Goal: Navigation & Orientation: Find specific page/section

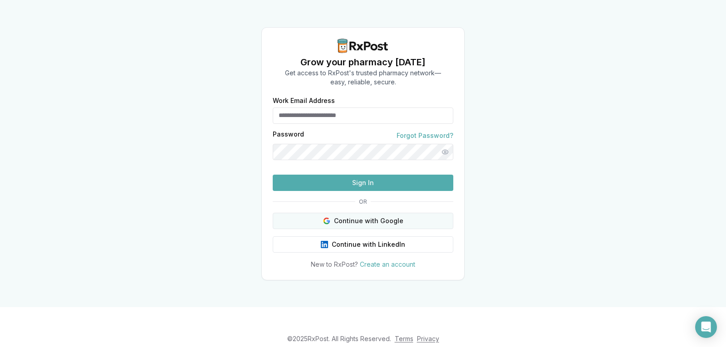
click at [356, 229] on button "Continue with Google" at bounding box center [363, 221] width 181 height 16
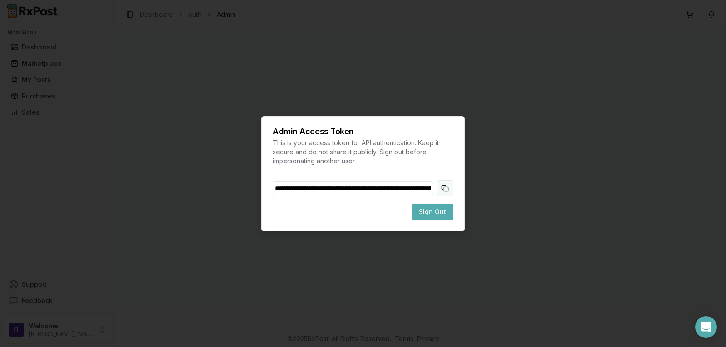
click at [444, 189] on button "Copy token to clipboard" at bounding box center [445, 188] width 16 height 16
click at [431, 216] on span "Sign Out" at bounding box center [432, 211] width 27 height 9
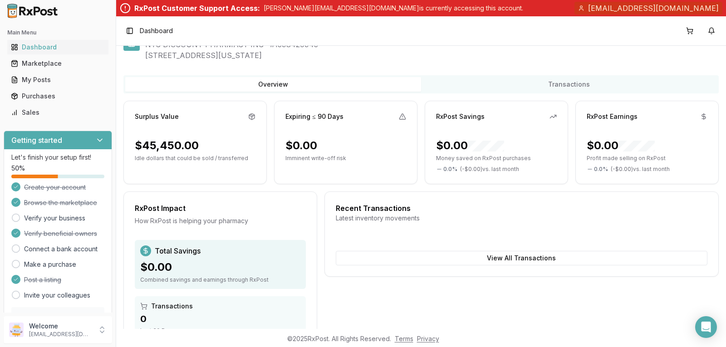
scroll to position [29, 0]
click at [78, 217] on link "Verify your business" at bounding box center [54, 218] width 61 height 9
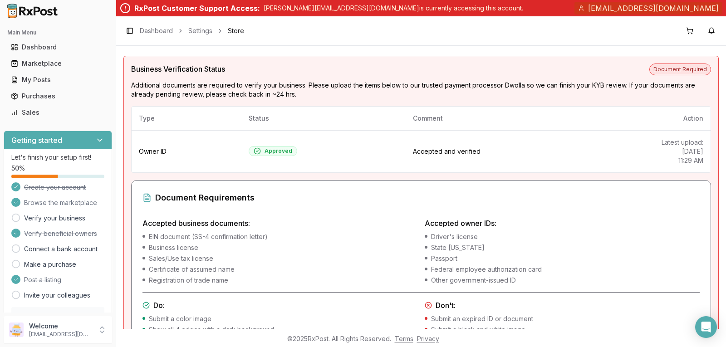
scroll to position [90, 0]
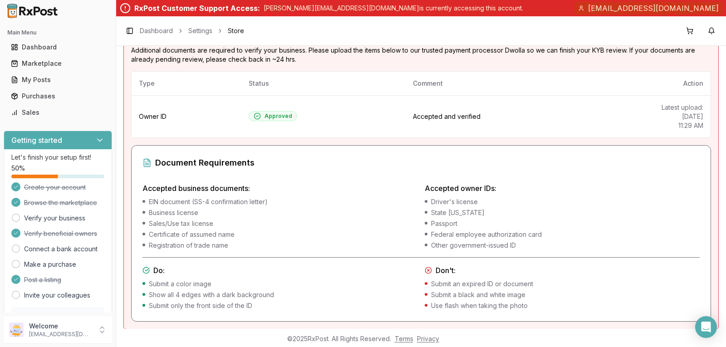
click at [590, 183] on h4 "Accepted owner IDs:" at bounding box center [562, 188] width 275 height 11
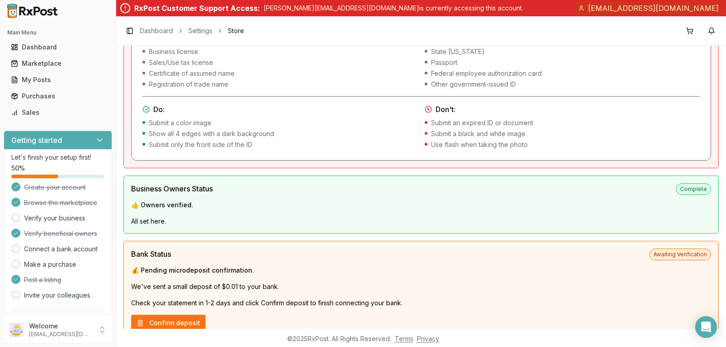
scroll to position [252, 0]
click at [88, 331] on p "[EMAIL_ADDRESS][DOMAIN_NAME]" at bounding box center [60, 334] width 63 height 7
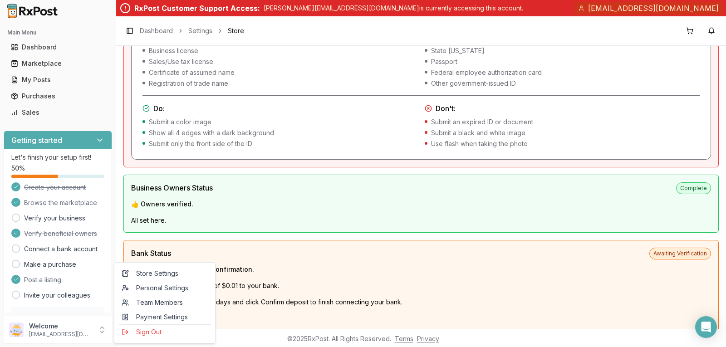
click at [403, 255] on div "Bank Status Awaiting Verification" at bounding box center [421, 254] width 580 height 12
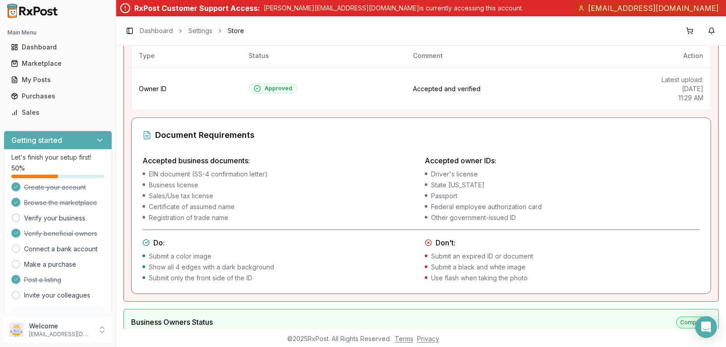
scroll to position [0, 0]
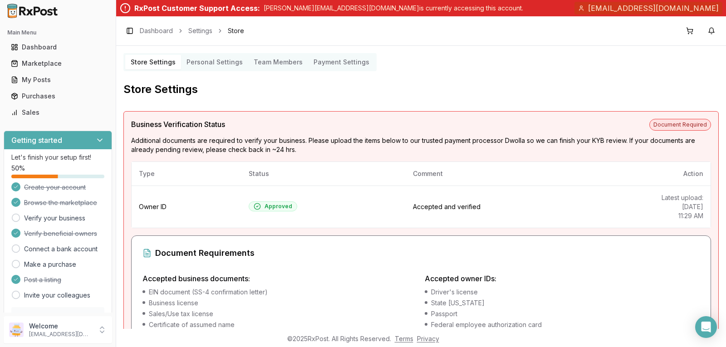
click at [653, 247] on div "Document Requirements" at bounding box center [420, 253] width 557 height 13
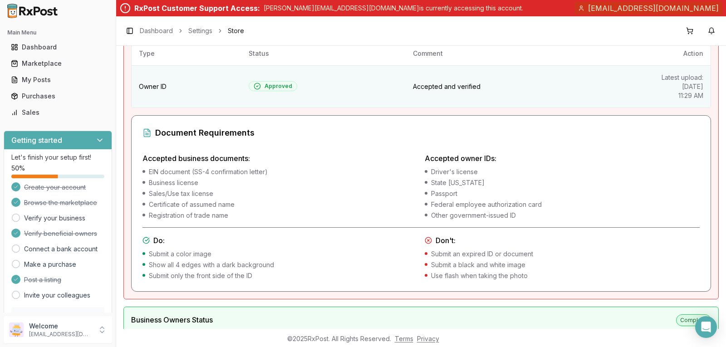
scroll to position [121, 0]
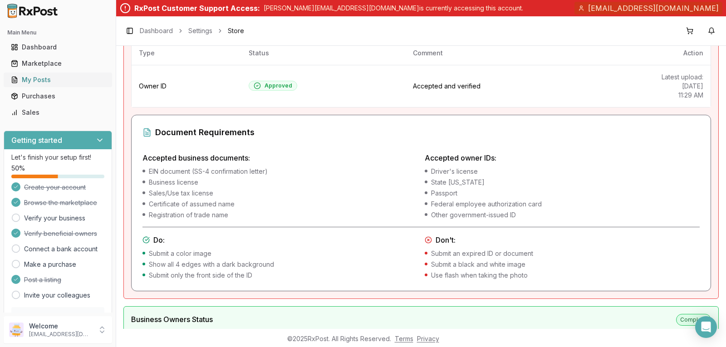
click at [55, 85] on link "My Posts" at bounding box center [57, 80] width 101 height 16
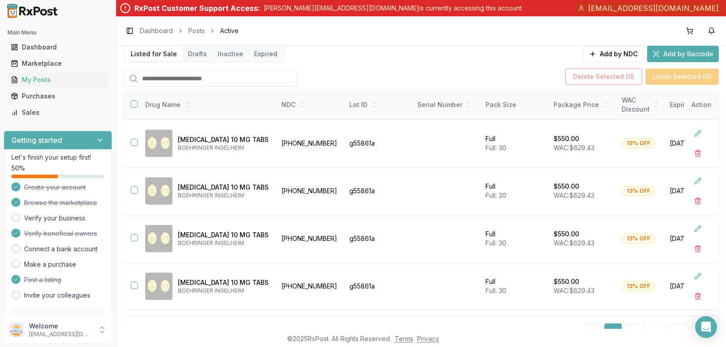
scroll to position [103, 0]
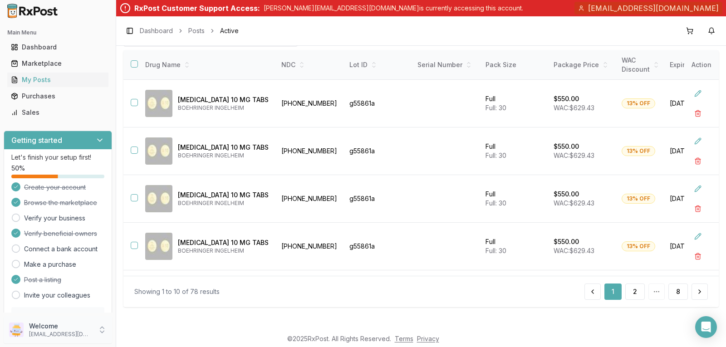
click at [58, 326] on p "Welcome" at bounding box center [60, 326] width 63 height 9
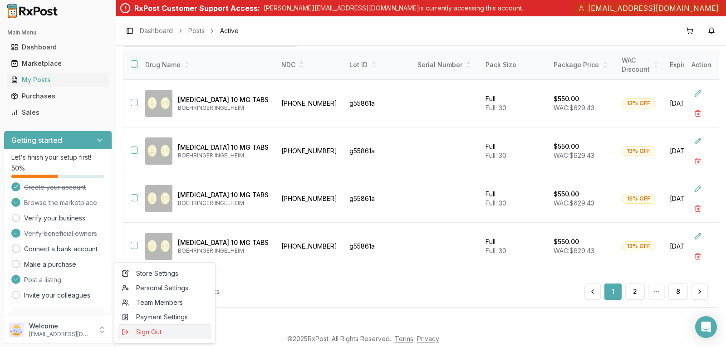
click at [157, 332] on span "Sign Out" at bounding box center [165, 332] width 86 height 9
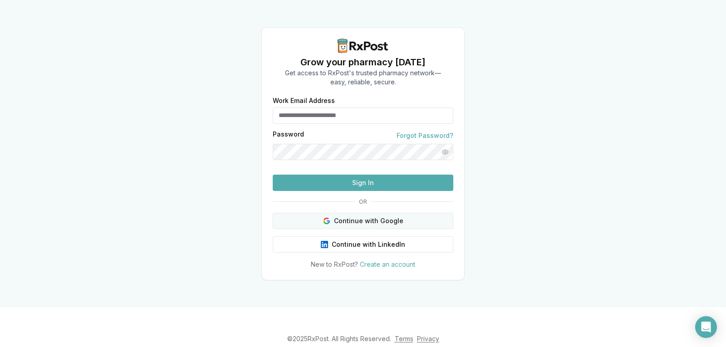
click at [367, 229] on button "Continue with Google" at bounding box center [363, 221] width 181 height 16
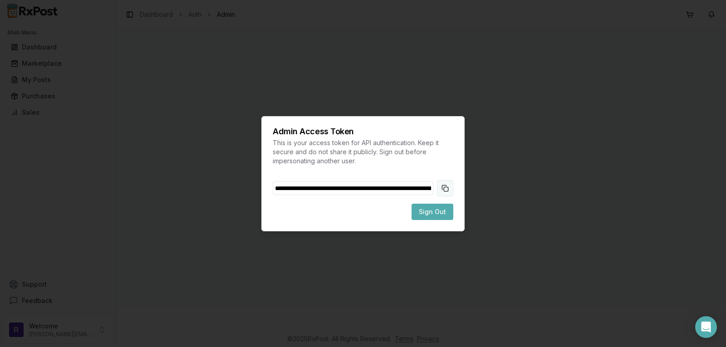
click at [448, 186] on button "Copy token to clipboard" at bounding box center [445, 188] width 16 height 16
click at [432, 206] on button "Sign Out" at bounding box center [432, 212] width 42 height 16
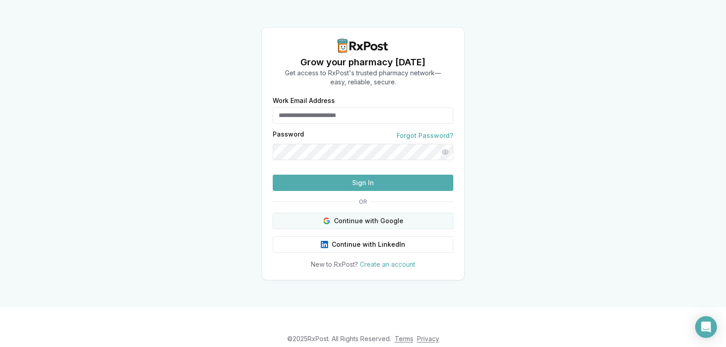
click at [341, 229] on button "Continue with Google" at bounding box center [363, 221] width 181 height 16
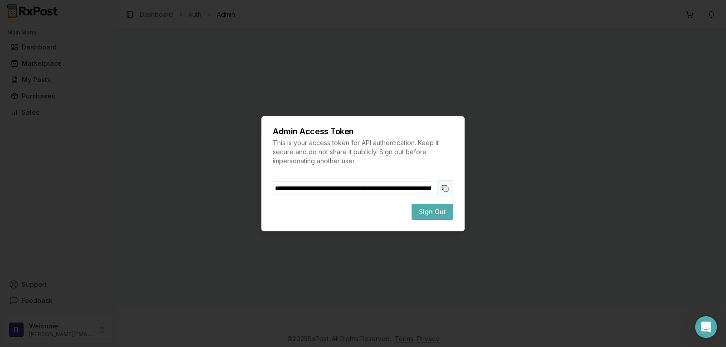
click at [445, 188] on button "Copy token to clipboard" at bounding box center [445, 188] width 16 height 16
click at [427, 213] on span "Sign Out" at bounding box center [432, 211] width 27 height 9
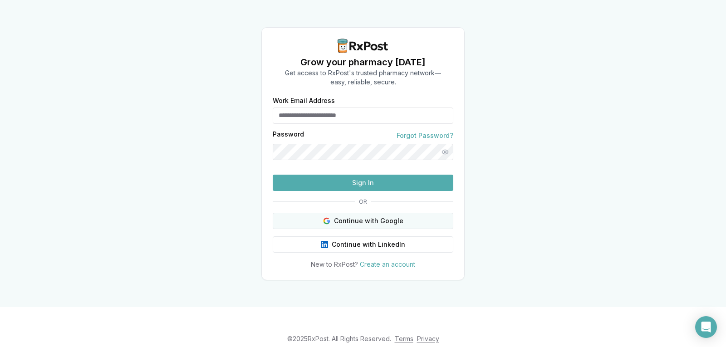
click at [358, 229] on button "Continue with Google" at bounding box center [363, 221] width 181 height 16
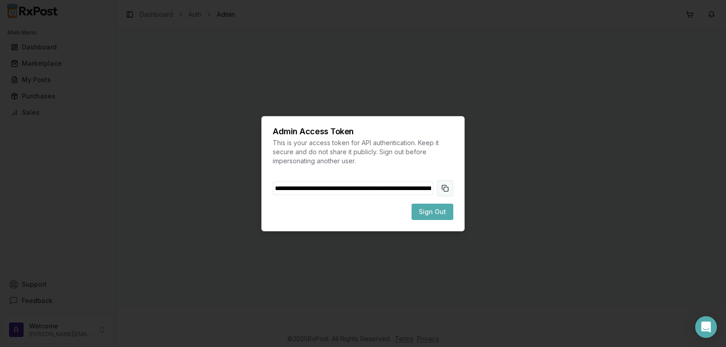
click at [451, 194] on button "Copy token to clipboard" at bounding box center [445, 188] width 16 height 16
click at [434, 209] on span "Sign Out" at bounding box center [432, 211] width 27 height 9
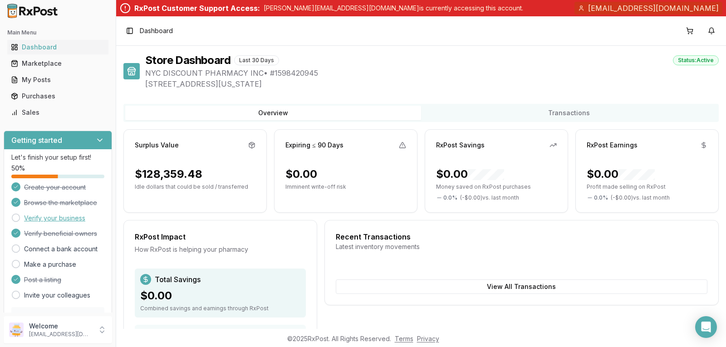
click at [54, 221] on link "Verify your business" at bounding box center [54, 218] width 61 height 9
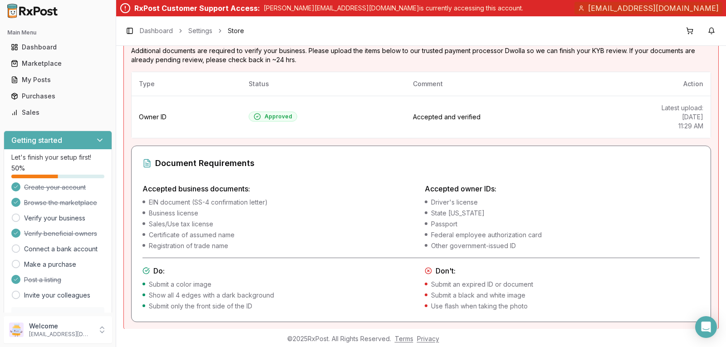
scroll to position [89, 0]
click at [39, 328] on p "Welcome" at bounding box center [60, 326] width 63 height 9
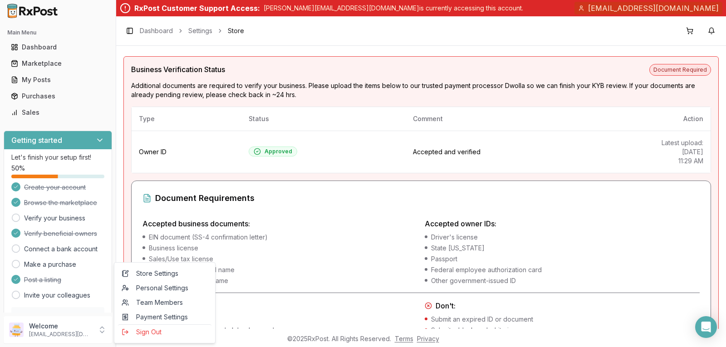
scroll to position [57, 0]
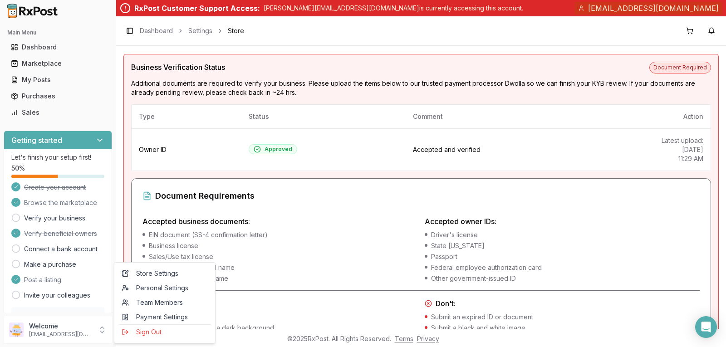
click at [361, 211] on div "Document Requirements Accepted business documents: EIN document (SS-4 confirmat…" at bounding box center [421, 266] width 580 height 176
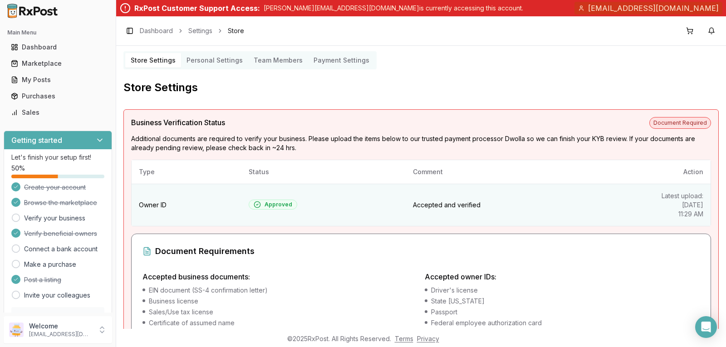
scroll to position [0, 0]
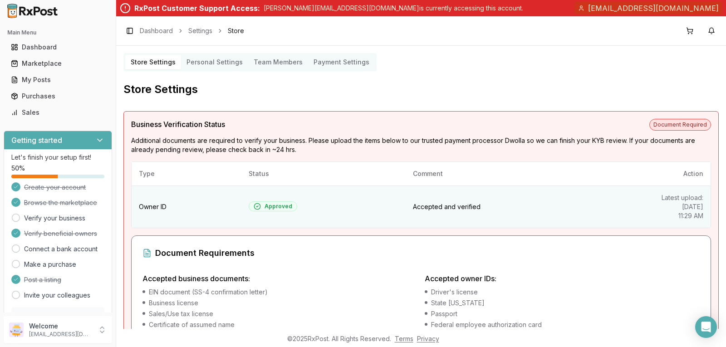
click at [595, 195] on td "Accepted and verified" at bounding box center [513, 207] width 214 height 42
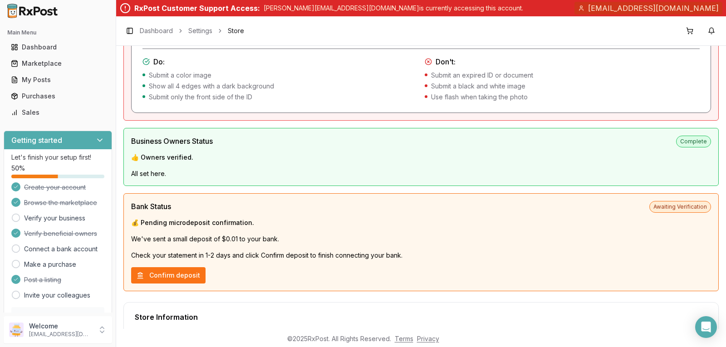
scroll to position [300, 0]
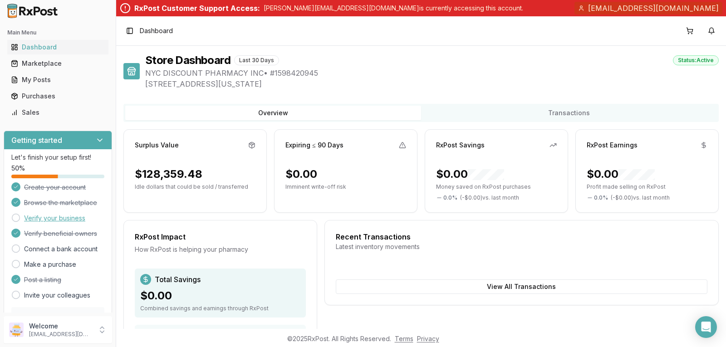
click at [68, 216] on link "Verify your business" at bounding box center [54, 218] width 61 height 9
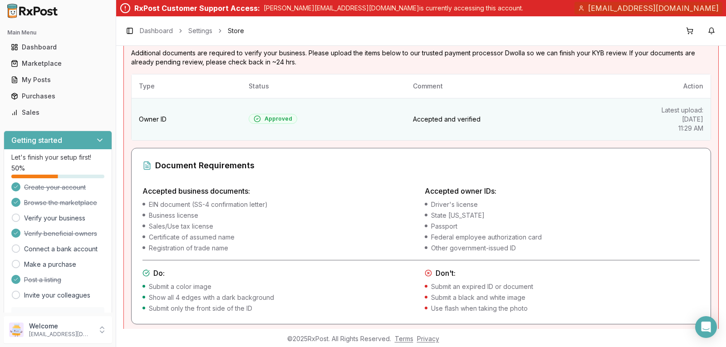
scroll to position [88, 0]
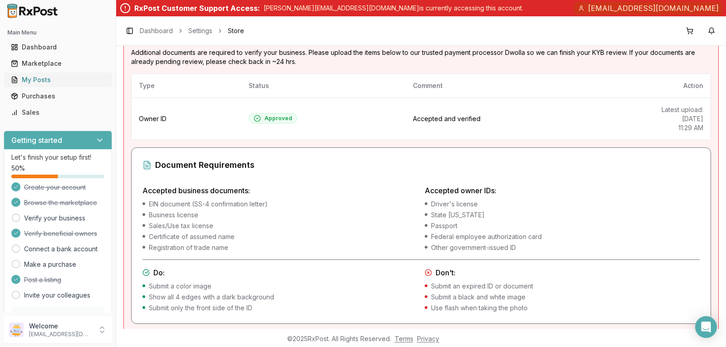
click at [71, 82] on div "My Posts" at bounding box center [58, 79] width 94 height 9
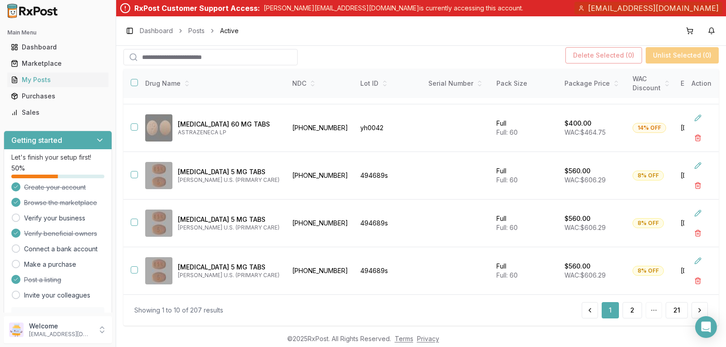
scroll to position [103, 0]
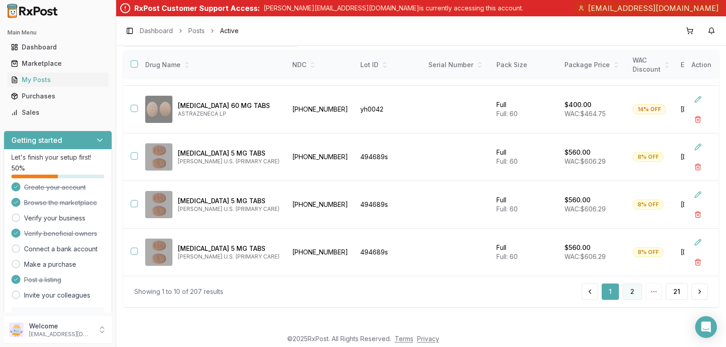
click at [631, 292] on button "2" at bounding box center [632, 292] width 20 height 16
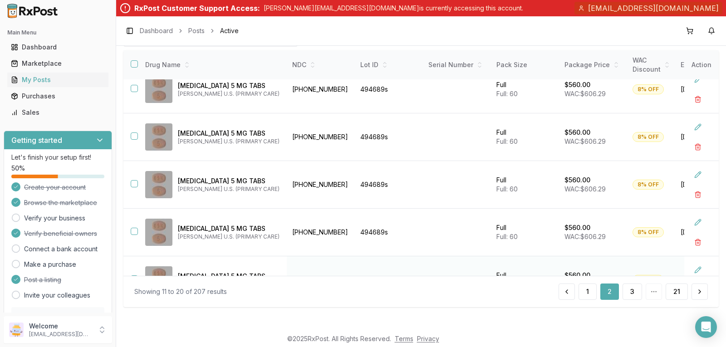
scroll to position [284, 0]
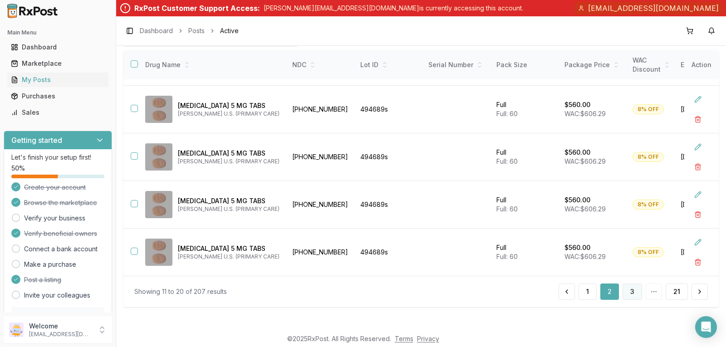
click at [631, 291] on button "3" at bounding box center [632, 292] width 20 height 16
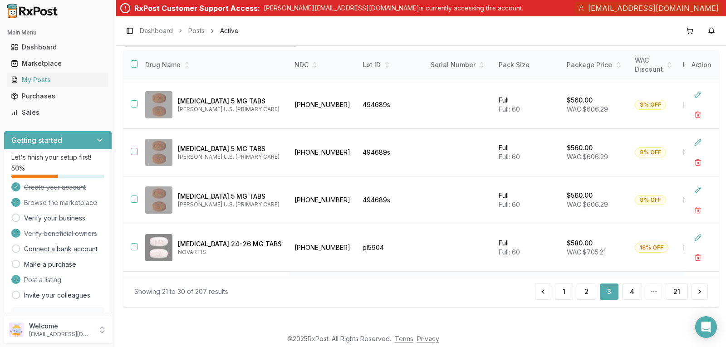
scroll to position [284, 0]
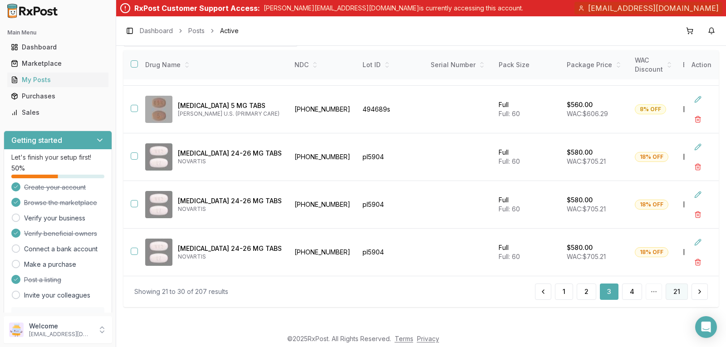
click at [672, 289] on button "21" at bounding box center [677, 292] width 22 height 16
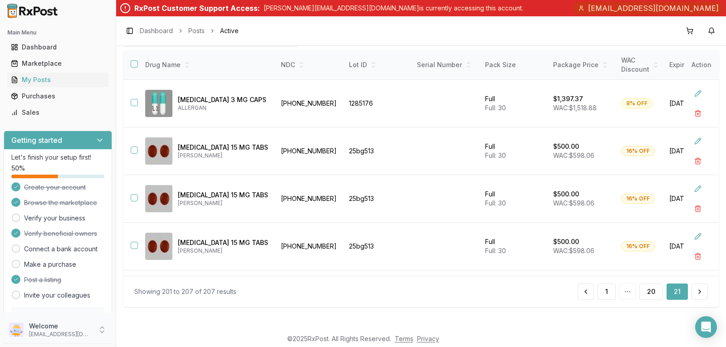
click at [55, 324] on p "Welcome" at bounding box center [60, 326] width 63 height 9
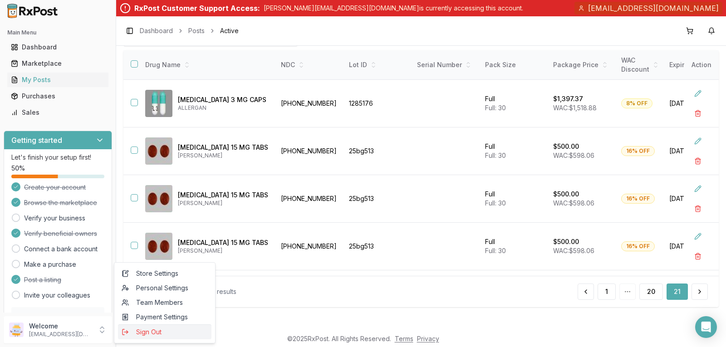
click at [146, 329] on span "Sign Out" at bounding box center [165, 332] width 86 height 9
